Goal: Find specific page/section: Find specific page/section

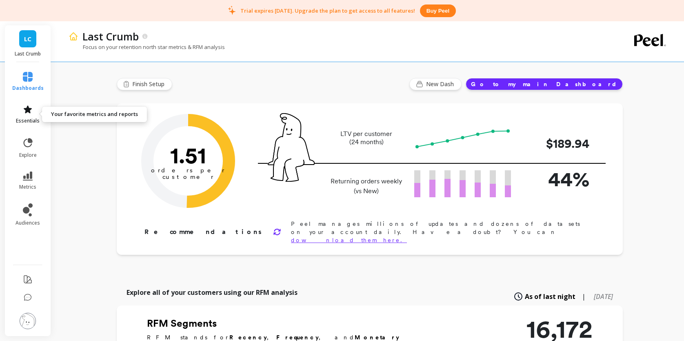
click at [17, 117] on span "essentials" at bounding box center [28, 120] width 24 height 7
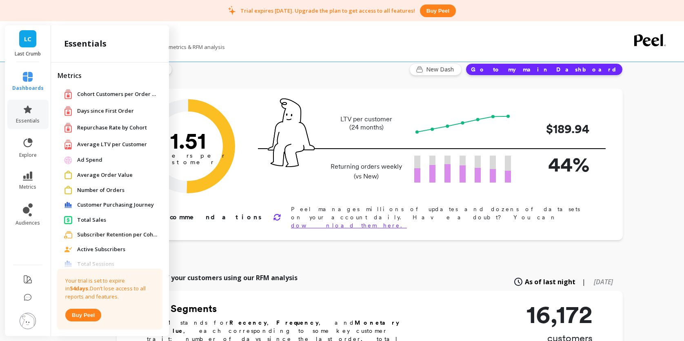
scroll to position [79, 0]
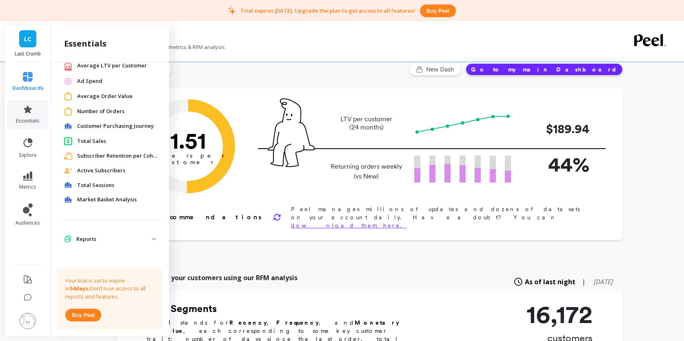
click at [100, 244] on span "Reports" at bounding box center [110, 239] width 105 height 15
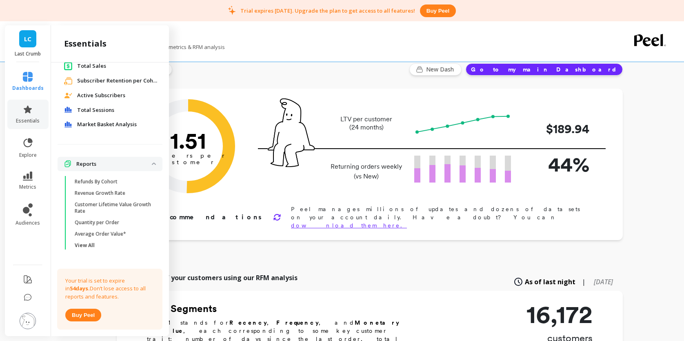
scroll to position [160, 0]
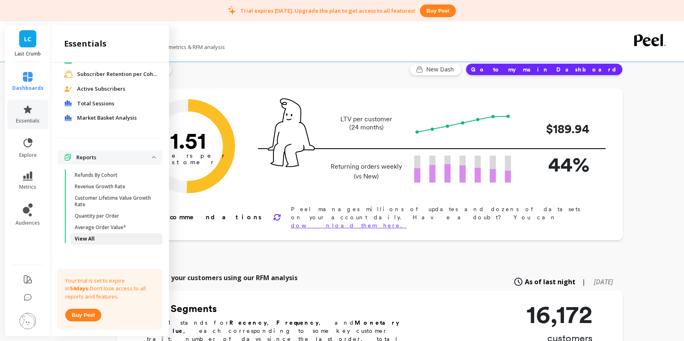
click at [90, 238] on p "View All" at bounding box center [85, 238] width 20 height 7
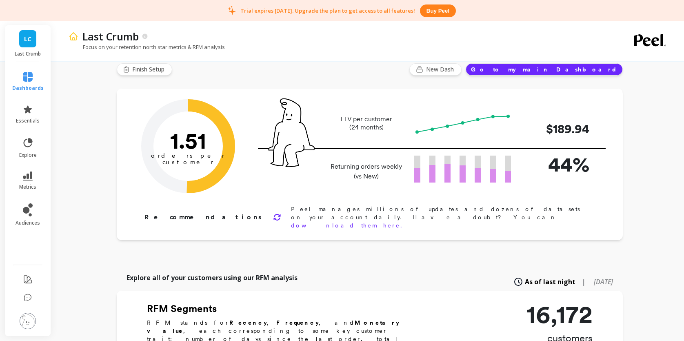
scroll to position [0, 0]
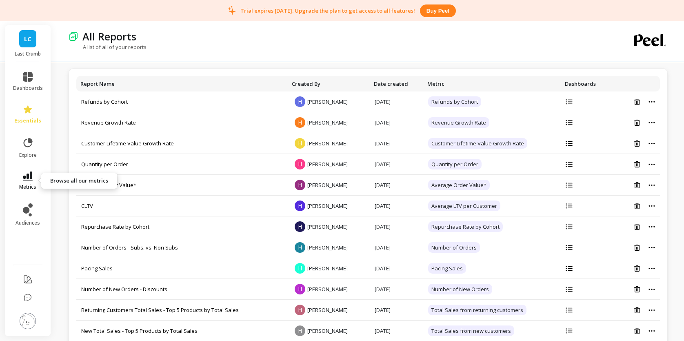
click at [32, 185] on span "metrics" at bounding box center [27, 187] width 17 height 7
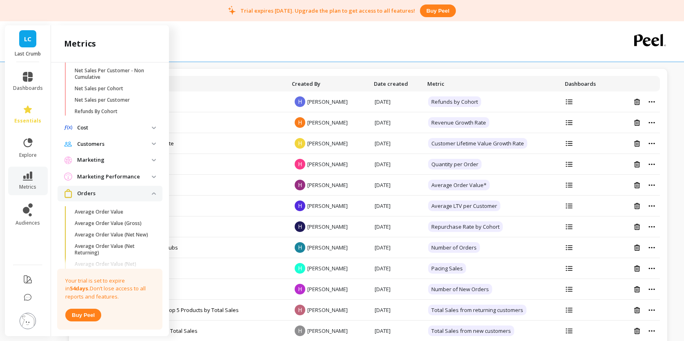
scroll to position [281, 0]
click at [107, 144] on p "Customers" at bounding box center [114, 144] width 75 height 8
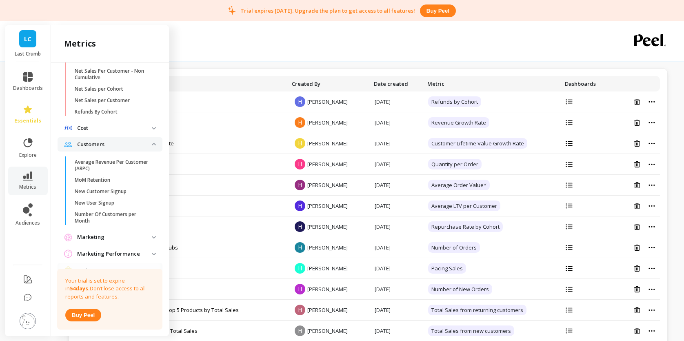
click at [105, 238] on p "Marketing" at bounding box center [114, 237] width 75 height 8
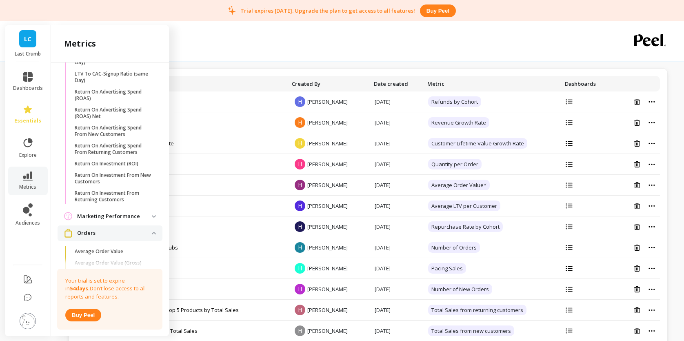
scroll to position [568, 0]
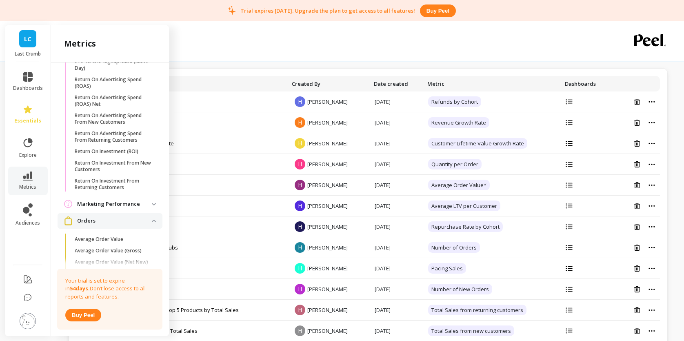
click at [113, 204] on p "Marketing Performance" at bounding box center [114, 204] width 75 height 8
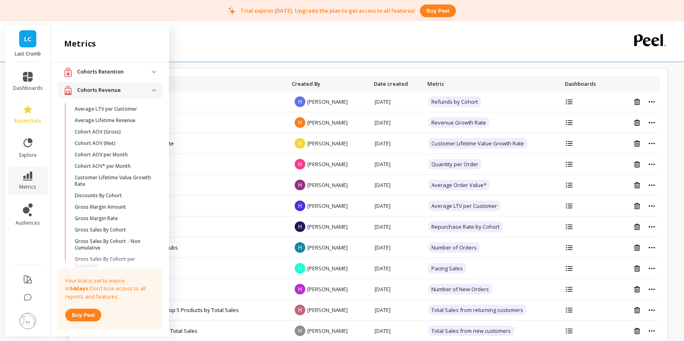
scroll to position [0, 0]
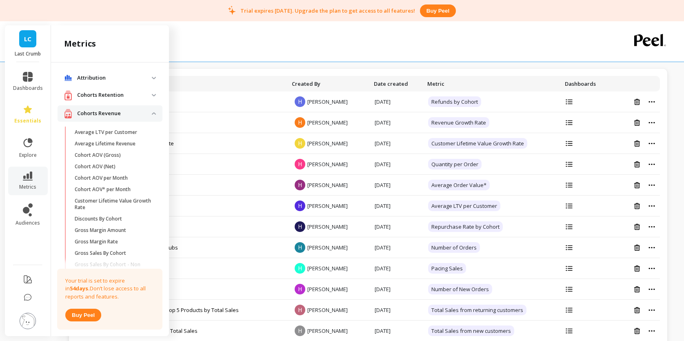
click at [124, 101] on retention "Cohorts Retention" at bounding box center [110, 95] width 105 height 17
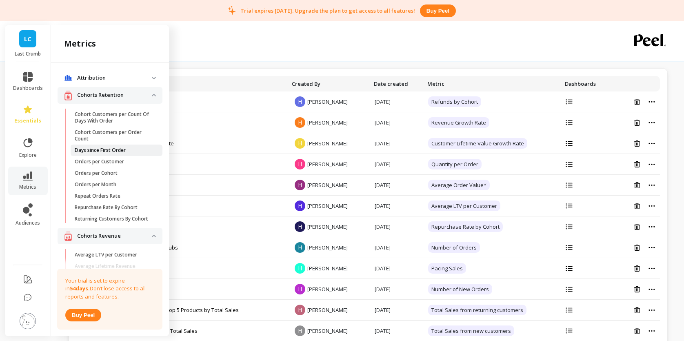
click at [106, 150] on p "Days since First Order" at bounding box center [100, 150] width 51 height 7
